Goal: Information Seeking & Learning: Learn about a topic

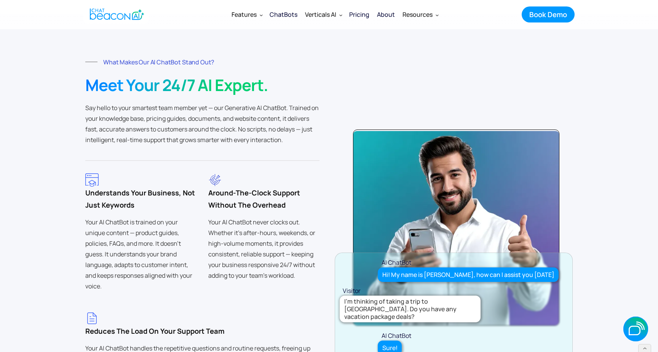
scroll to position [1589, 0]
click at [115, 12] on img "home" at bounding box center [117, 14] width 54 height 15
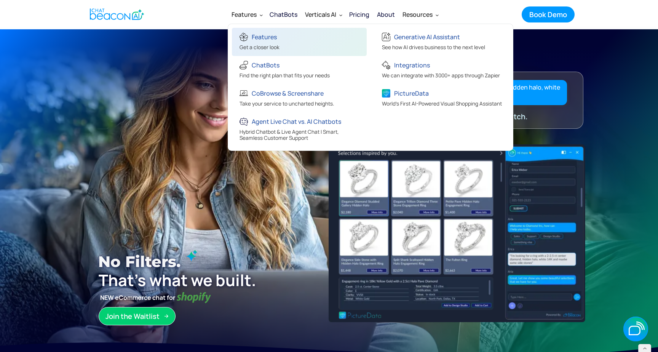
click at [267, 32] on div "Features" at bounding box center [264, 37] width 25 height 11
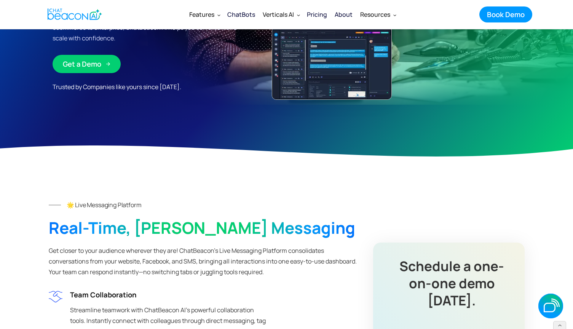
scroll to position [203, 0]
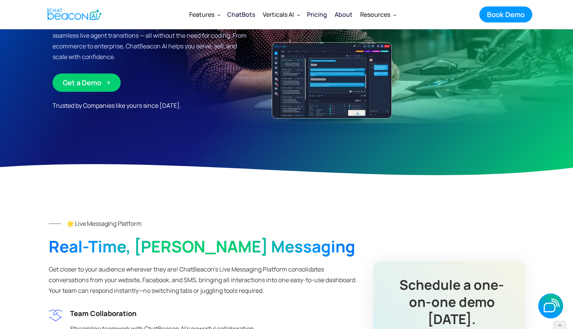
click at [56, 18] on img "home" at bounding box center [75, 14] width 54 height 15
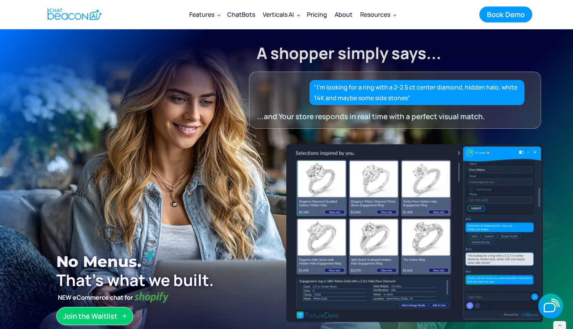
click at [248, 13] on div "ChatBots" at bounding box center [241, 14] width 28 height 11
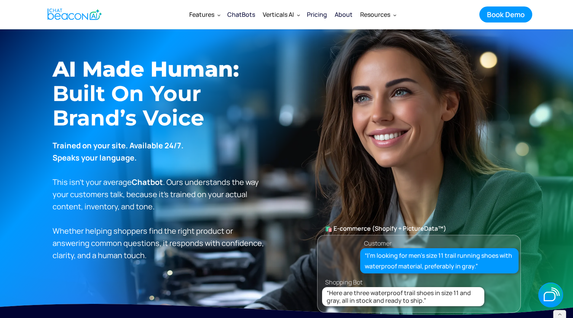
scroll to position [46, 0]
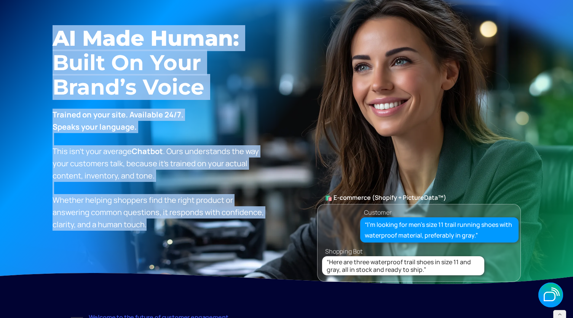
drag, startPoint x: 148, startPoint y: 225, endPoint x: 40, endPoint y: 36, distance: 217.6
click at [40, 36] on section "AI Made Human: ‍ Built on Your Brand’s Voice Trained on your site. Available 24…" at bounding box center [286, 136] width 573 height 305
copy div "AI Made Human: ‍ Built on Your Brand’s Voice Trained on your site. Available 24…"
